Goal: Task Accomplishment & Management: Manage account settings

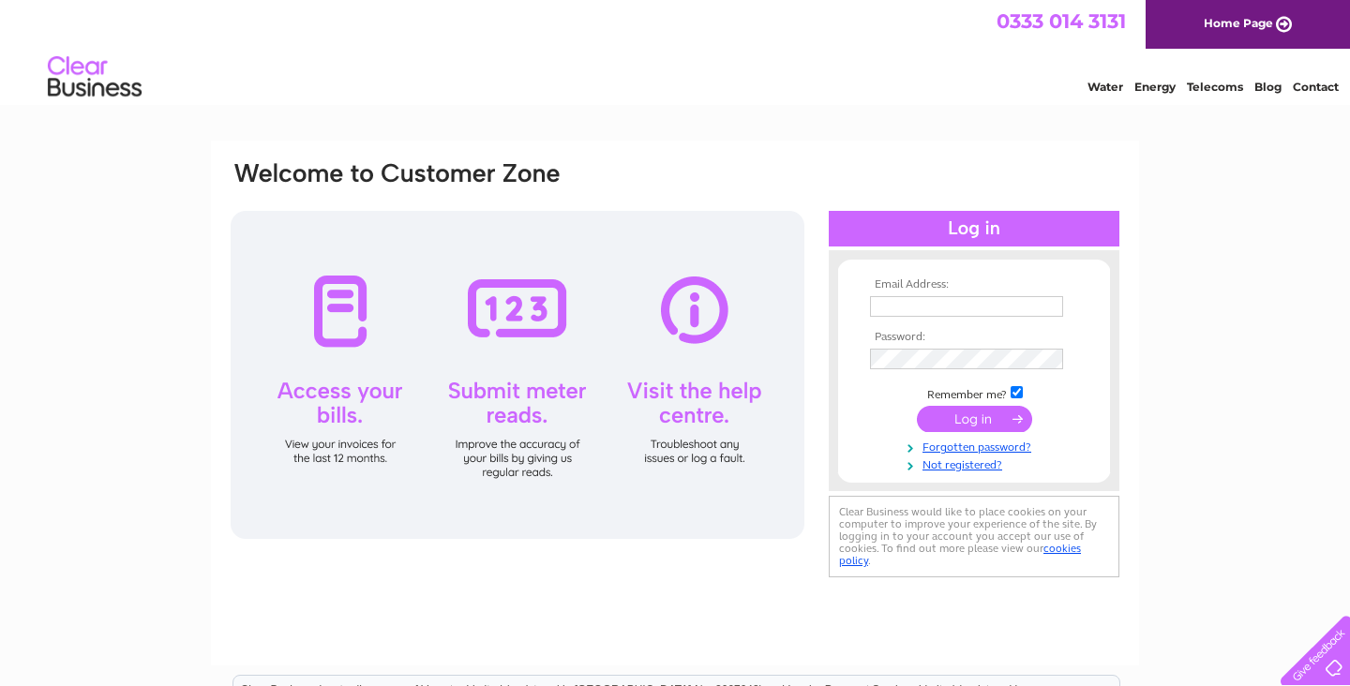
click at [902, 299] on input "text" at bounding box center [966, 306] width 193 height 21
type input "m.1meikle@outlook.com"
click at [972, 420] on input "submit" at bounding box center [974, 421] width 115 height 26
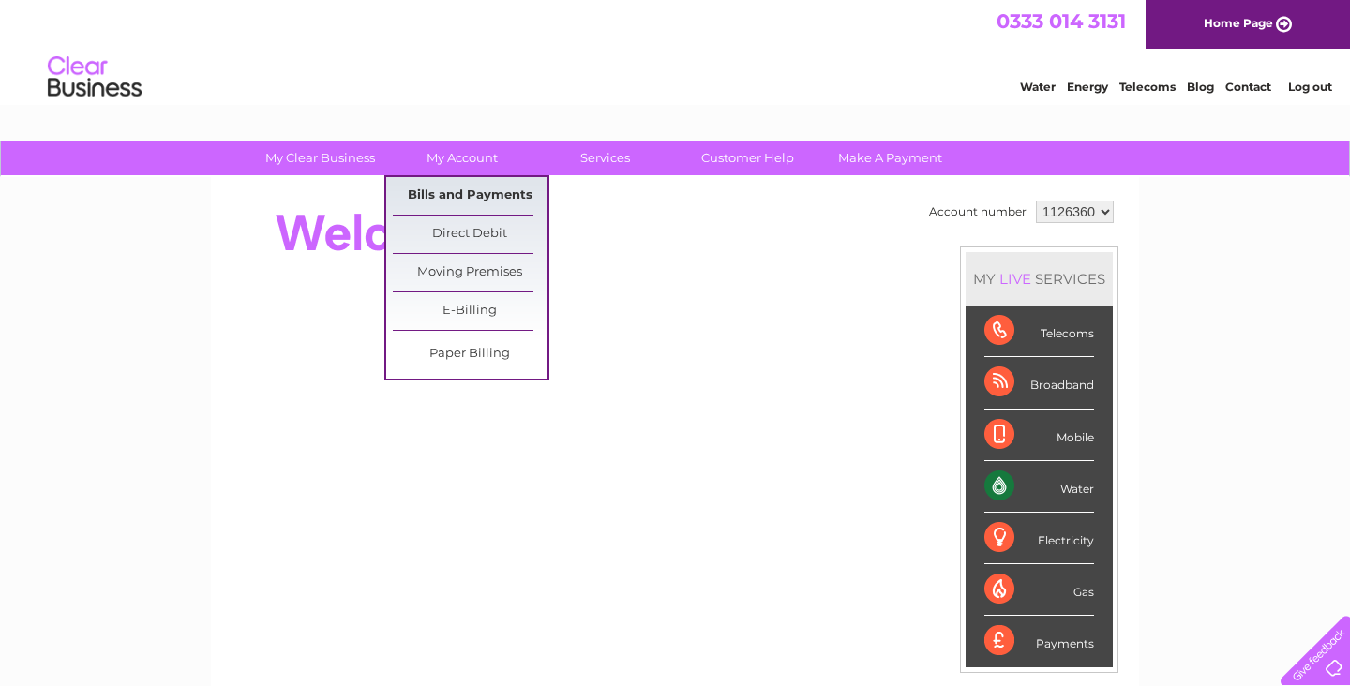
click at [456, 198] on link "Bills and Payments" at bounding box center [470, 195] width 155 height 37
click at [454, 194] on link "Bills and Payments" at bounding box center [470, 195] width 155 height 37
click at [457, 196] on link "Bills and Payments" at bounding box center [470, 195] width 155 height 37
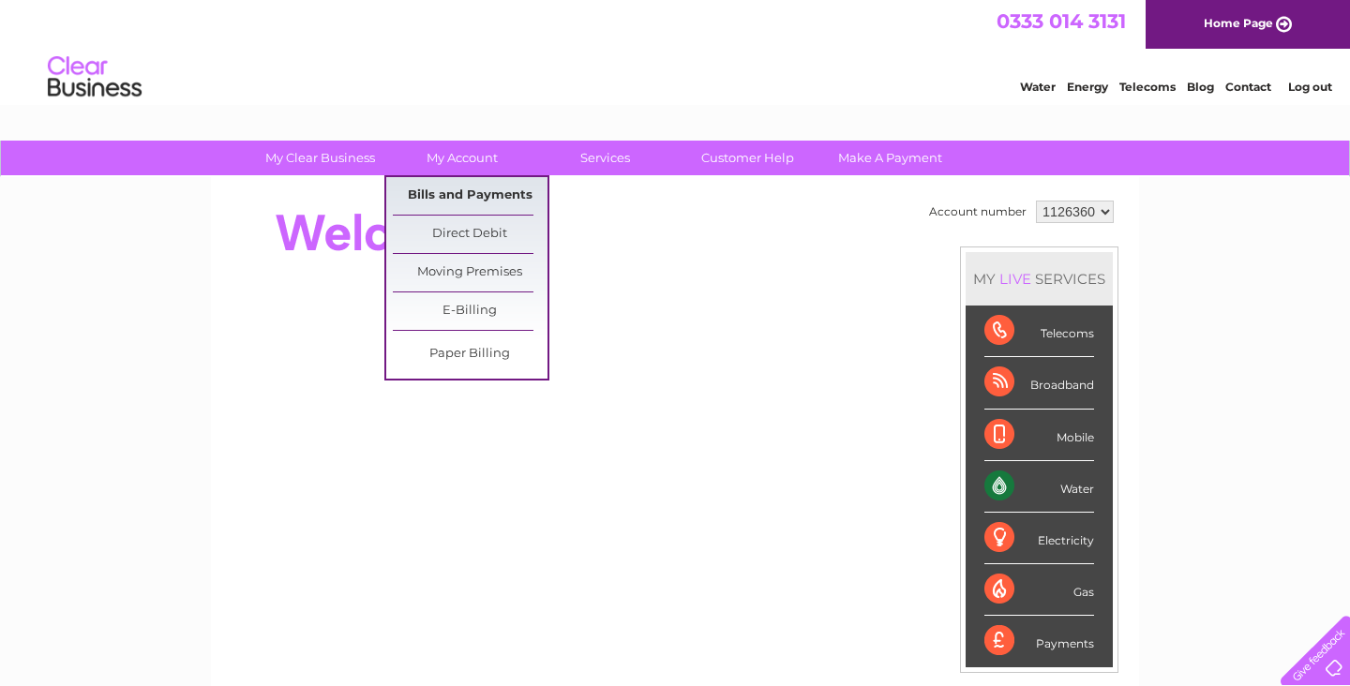
click at [457, 196] on link "Bills and Payments" at bounding box center [470, 195] width 155 height 37
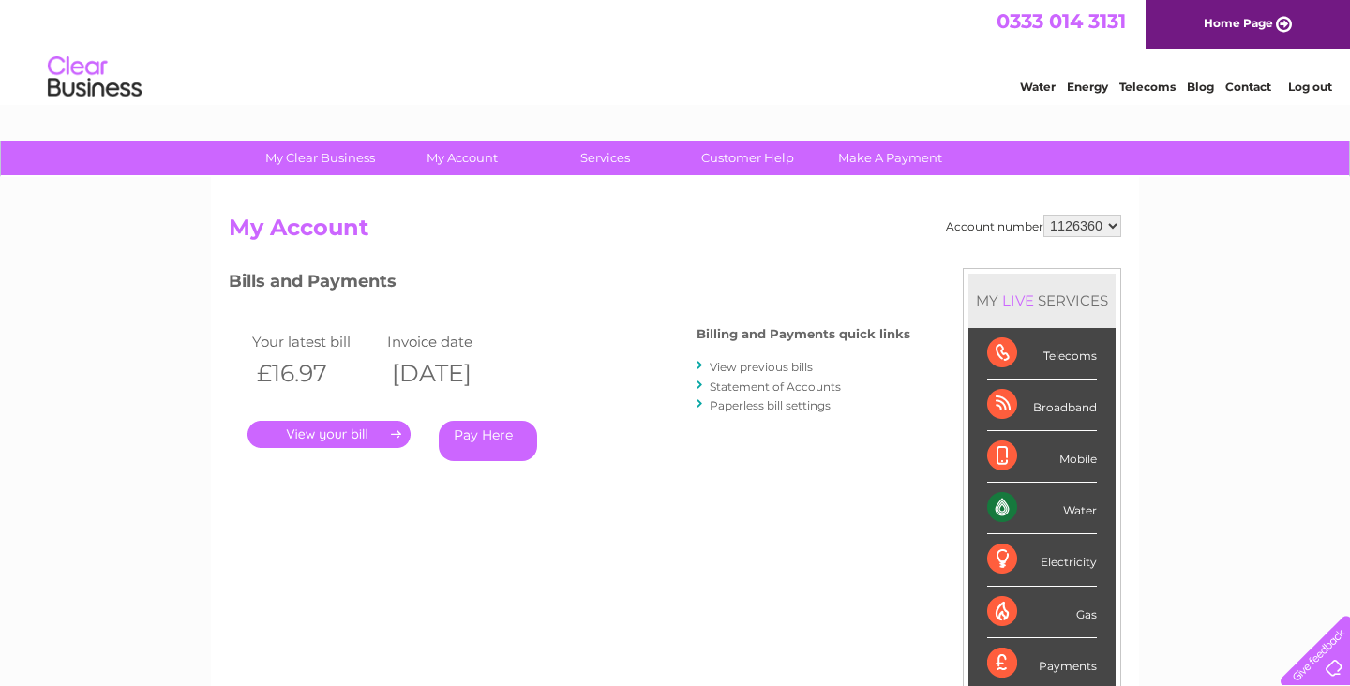
click at [341, 431] on link "." at bounding box center [328, 434] width 163 height 27
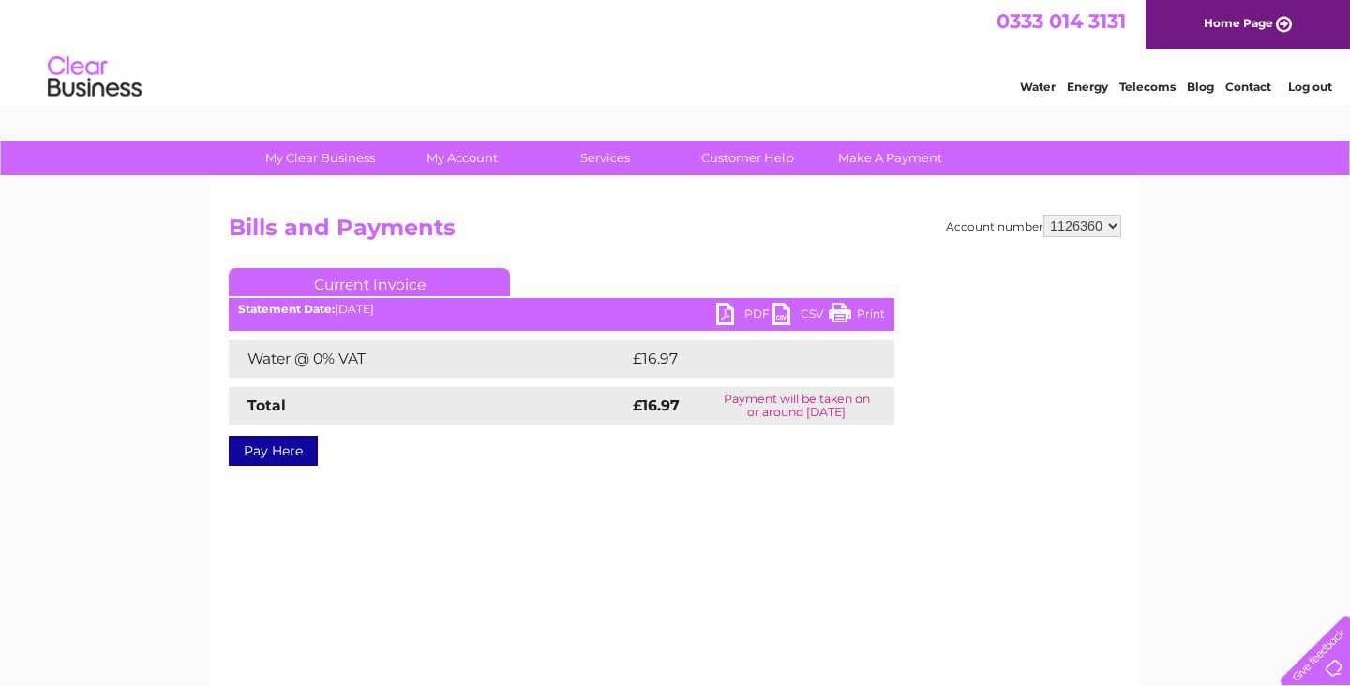
click at [747, 311] on link "PDF" at bounding box center [744, 316] width 56 height 27
click at [1317, 86] on link "Log out" at bounding box center [1310, 87] width 44 height 14
